Goal: Go to known website: Access a specific website the user already knows

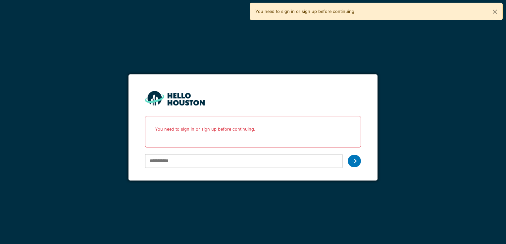
click at [196, 165] on input "email" at bounding box center [243, 161] width 197 height 14
type input "**********"
click at [355, 159] on icon at bounding box center [354, 161] width 5 height 5
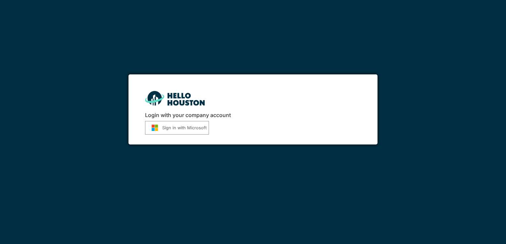
click at [192, 130] on button "Sign in with Microsoft" at bounding box center [177, 128] width 64 height 14
